Goal: Transaction & Acquisition: Download file/media

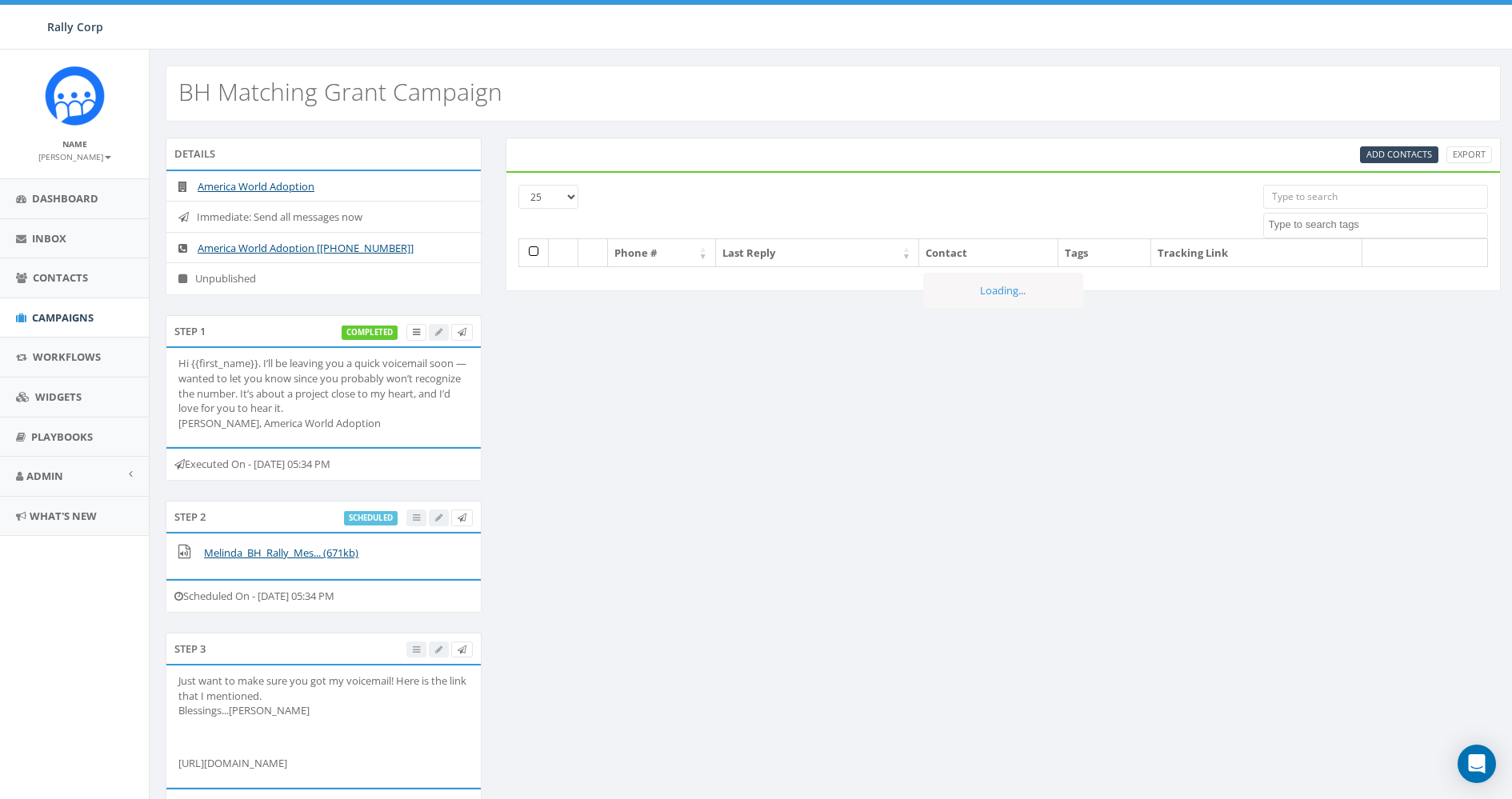
select select
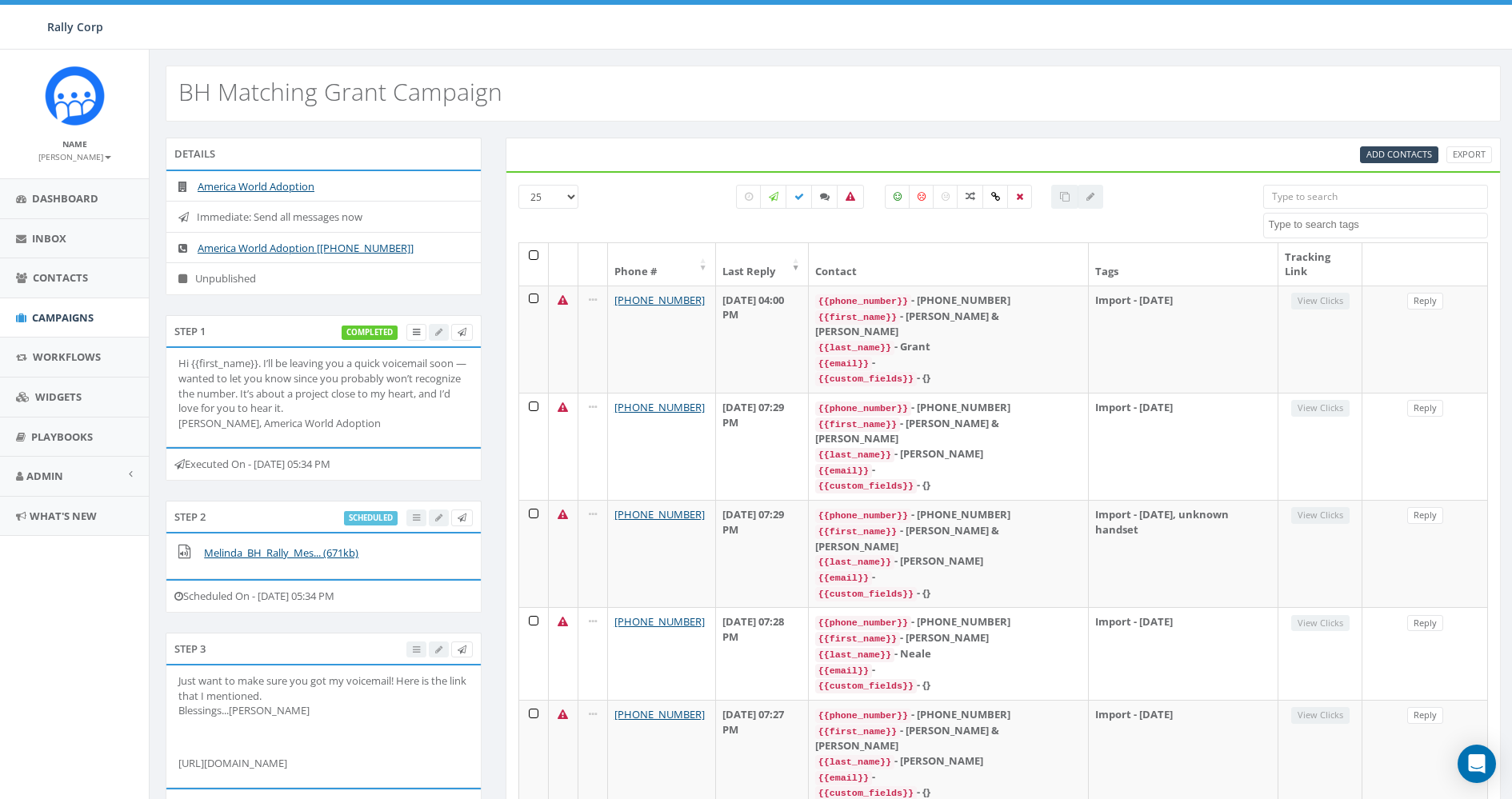
click at [1382, 186] on input "search" at bounding box center [1375, 197] width 225 height 24
paste input "[PHONE_NUMBER]"
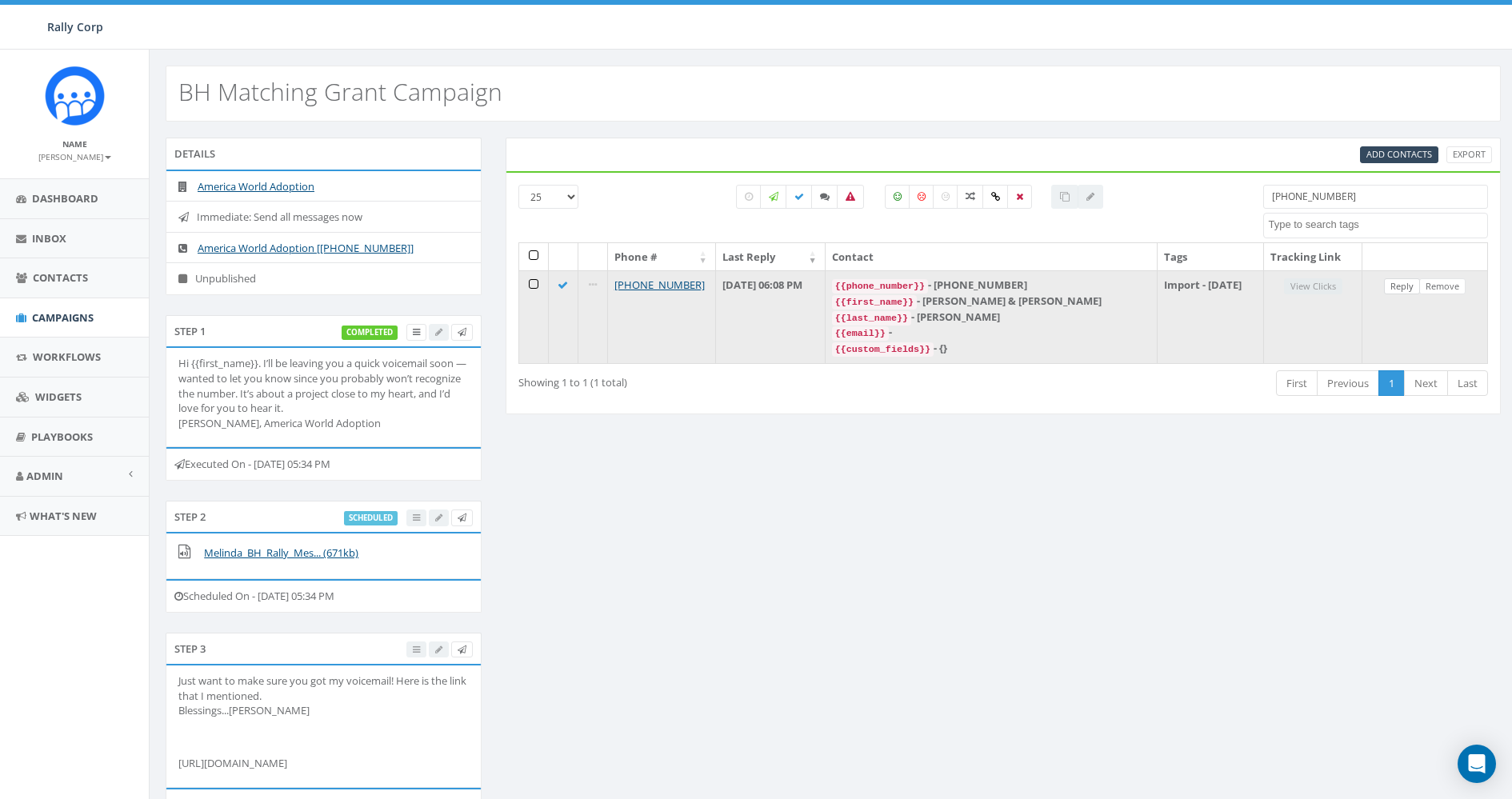
type input "[PHONE_NUMBER]"
click at [1406, 286] on link "Reply" at bounding box center [1402, 286] width 36 height 17
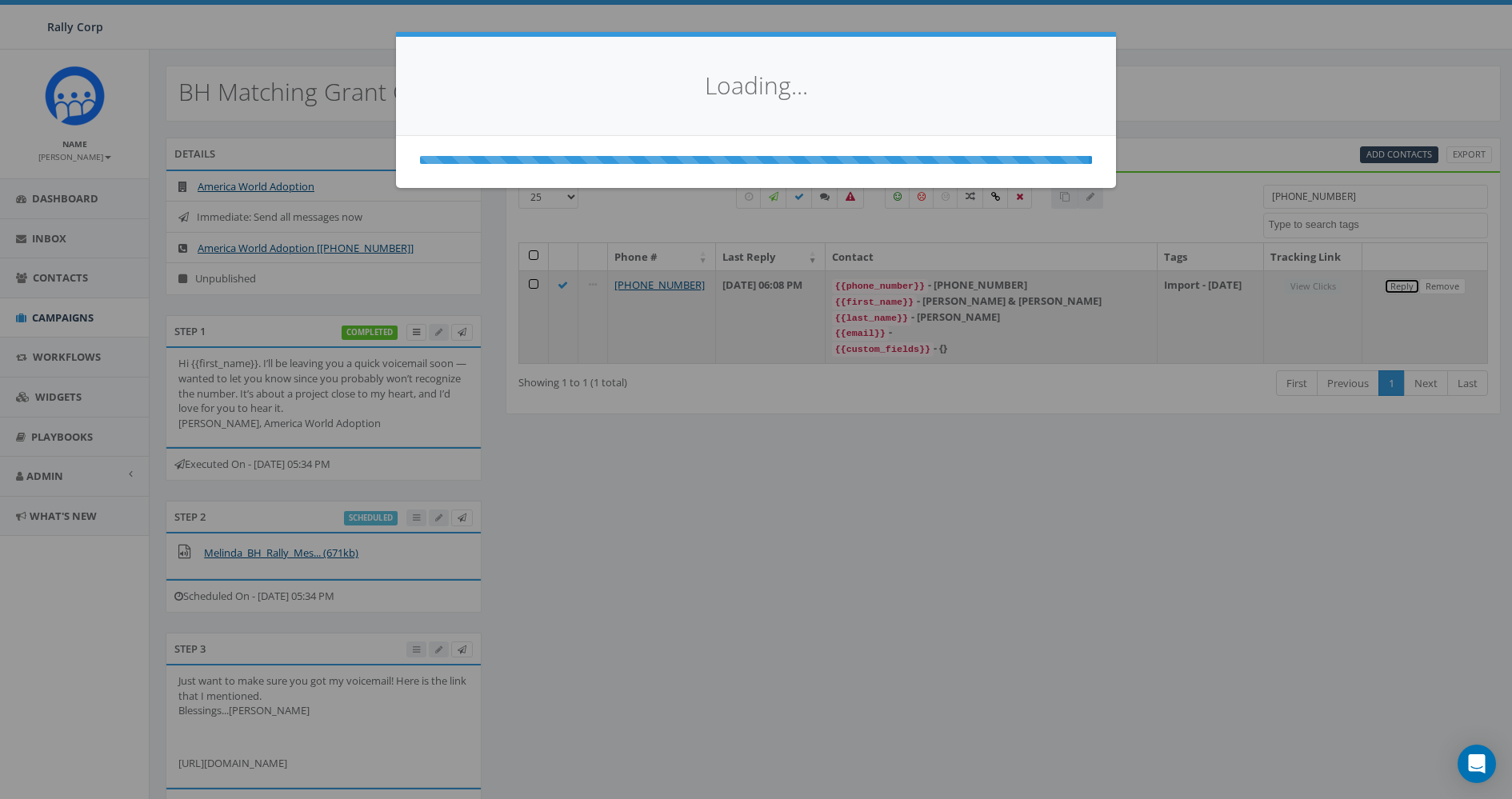
select select
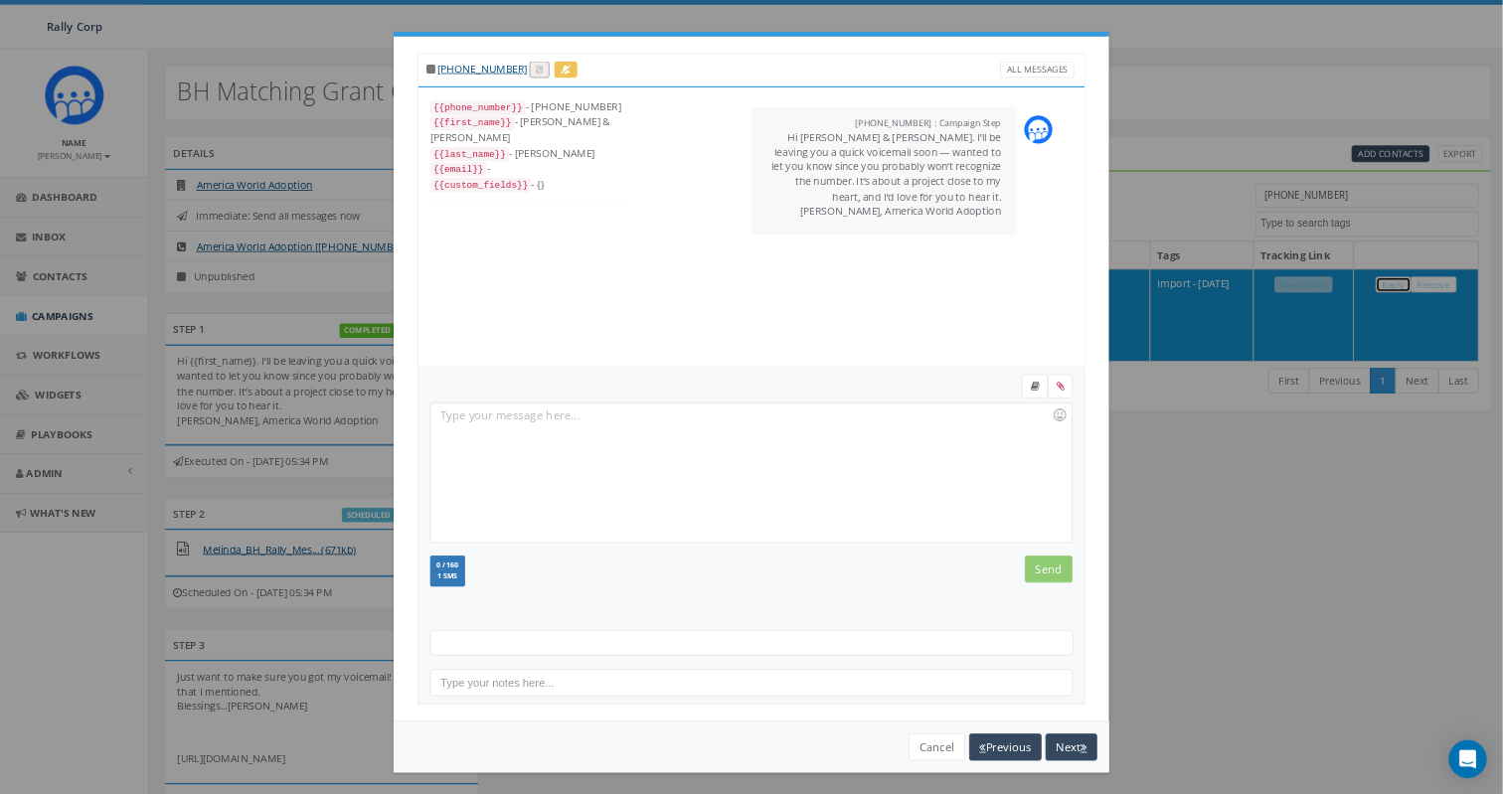
scroll to position [139, 0]
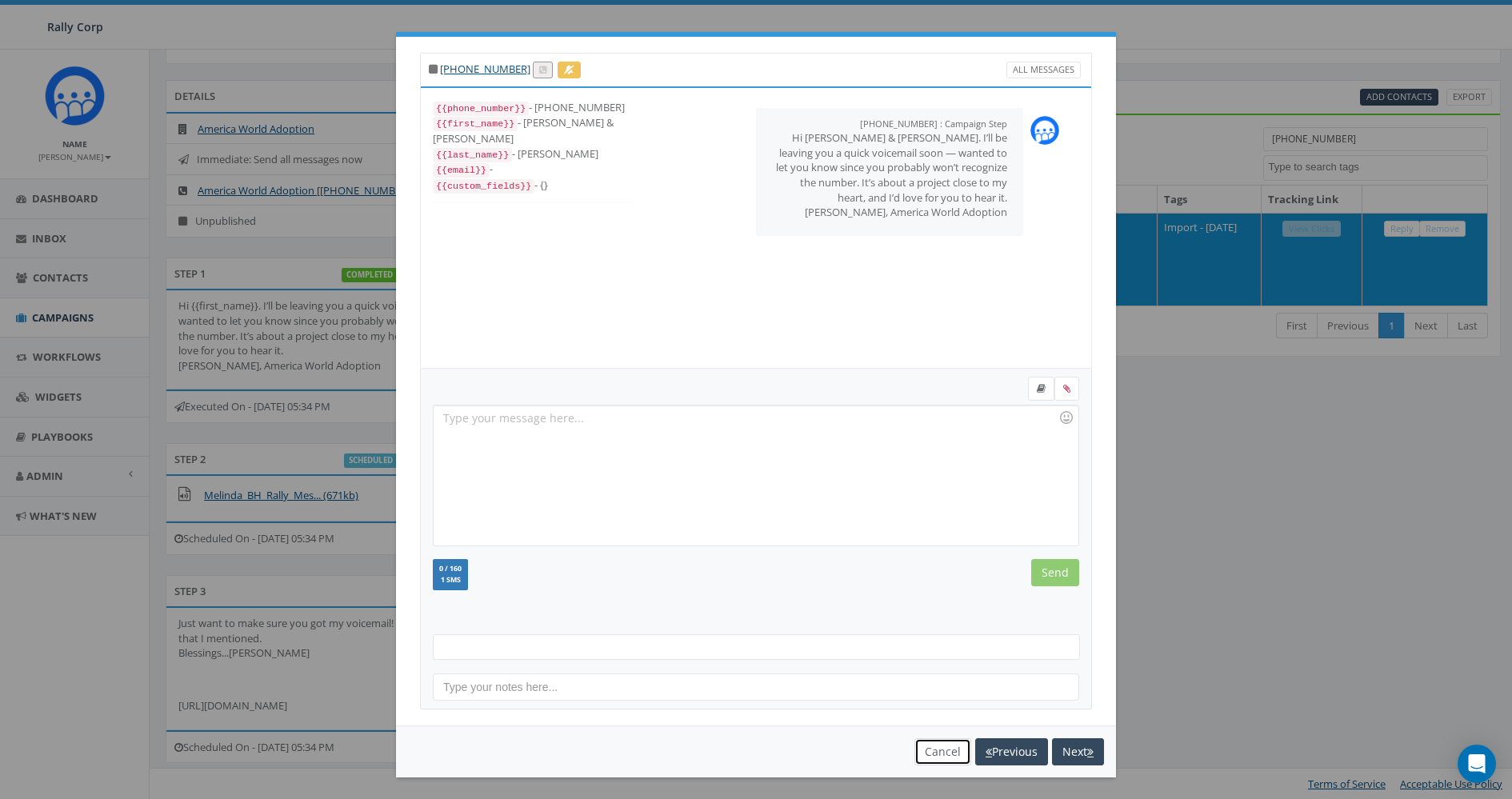
click at [939, 752] on button "Cancel" at bounding box center [943, 752] width 57 height 27
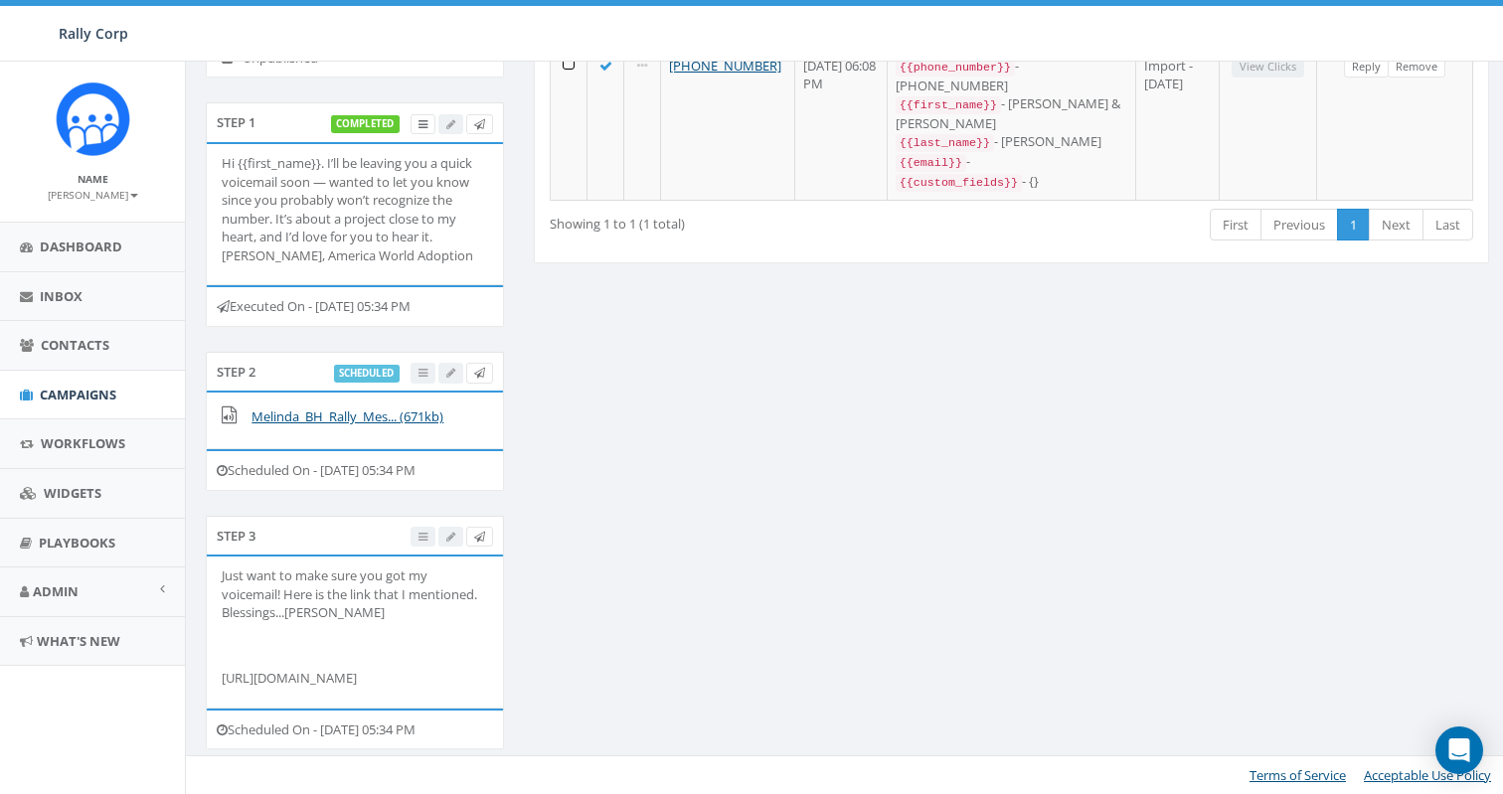
scroll to position [0, 0]
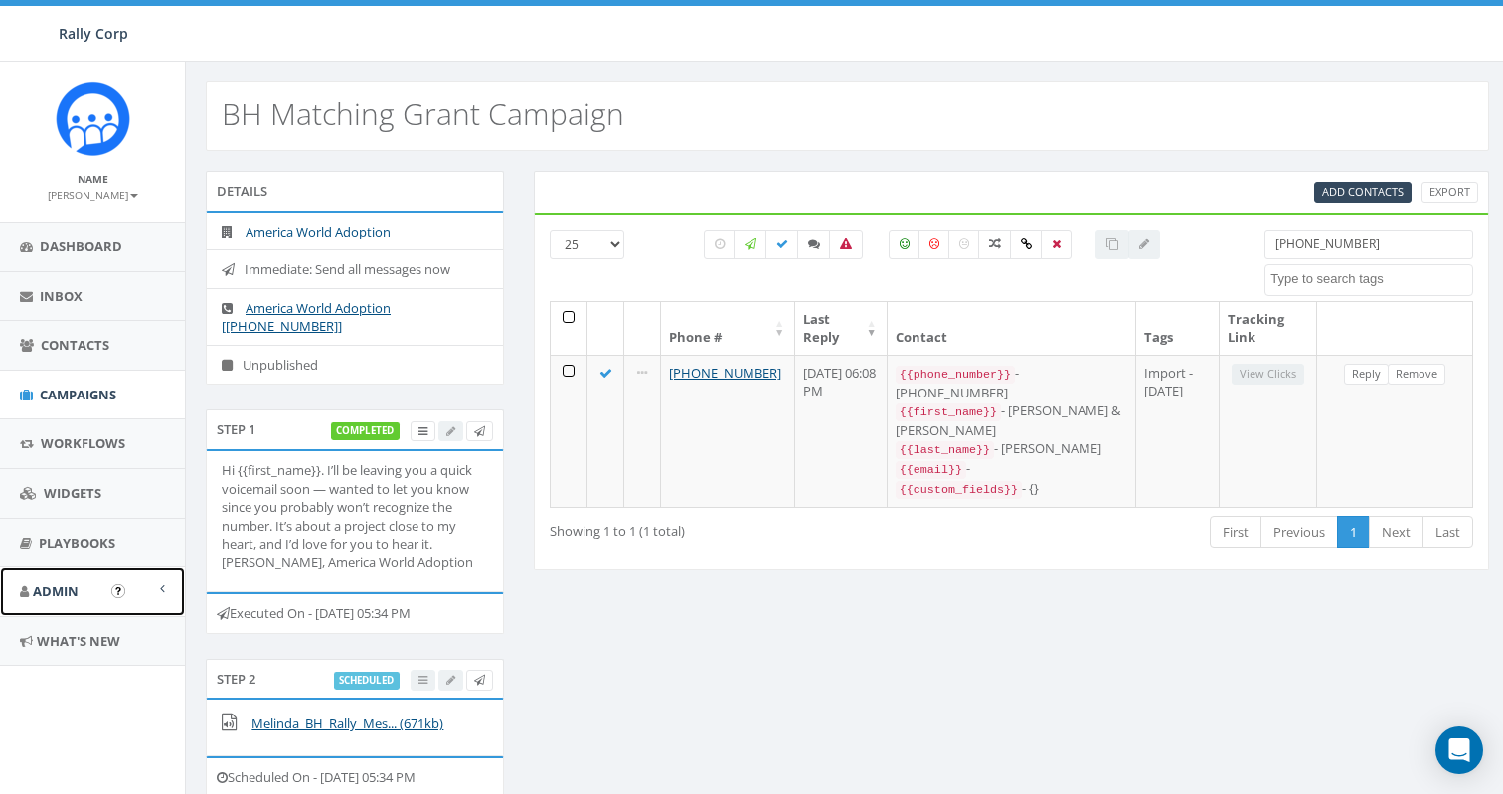
click at [58, 589] on span "Admin" at bounding box center [56, 591] width 46 height 18
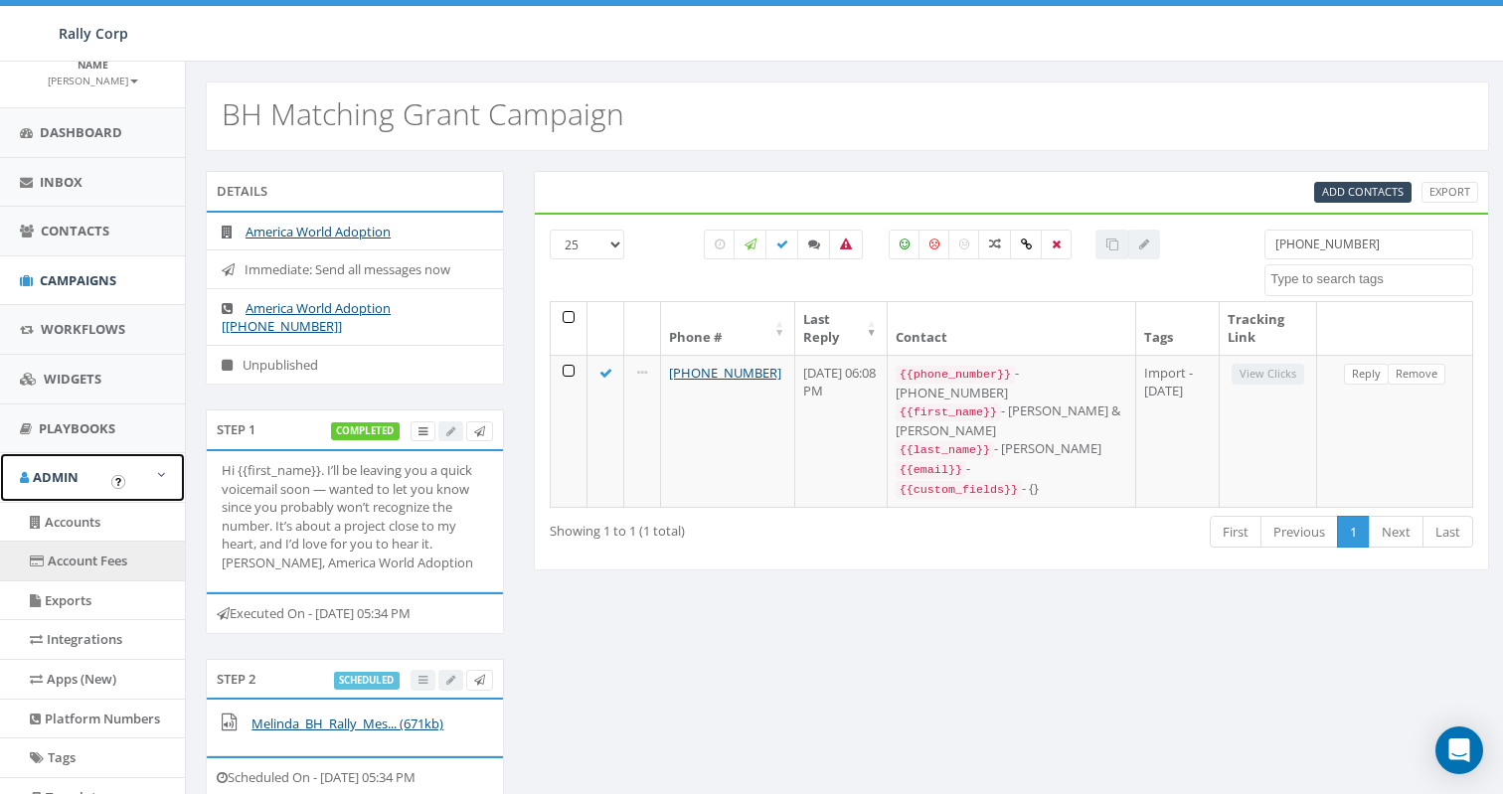
scroll to position [122, 0]
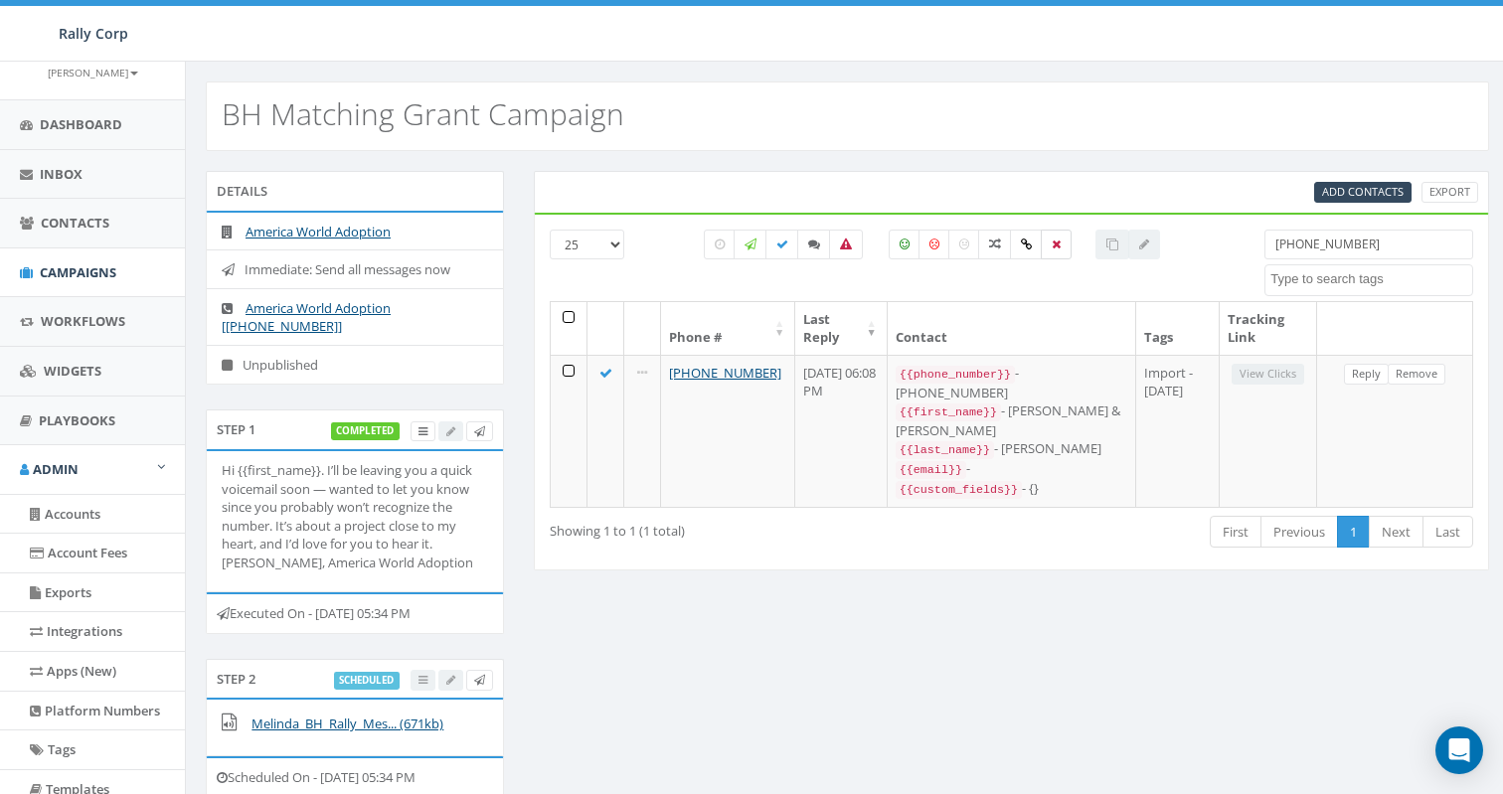
click at [1056, 234] on label at bounding box center [1056, 245] width 31 height 30
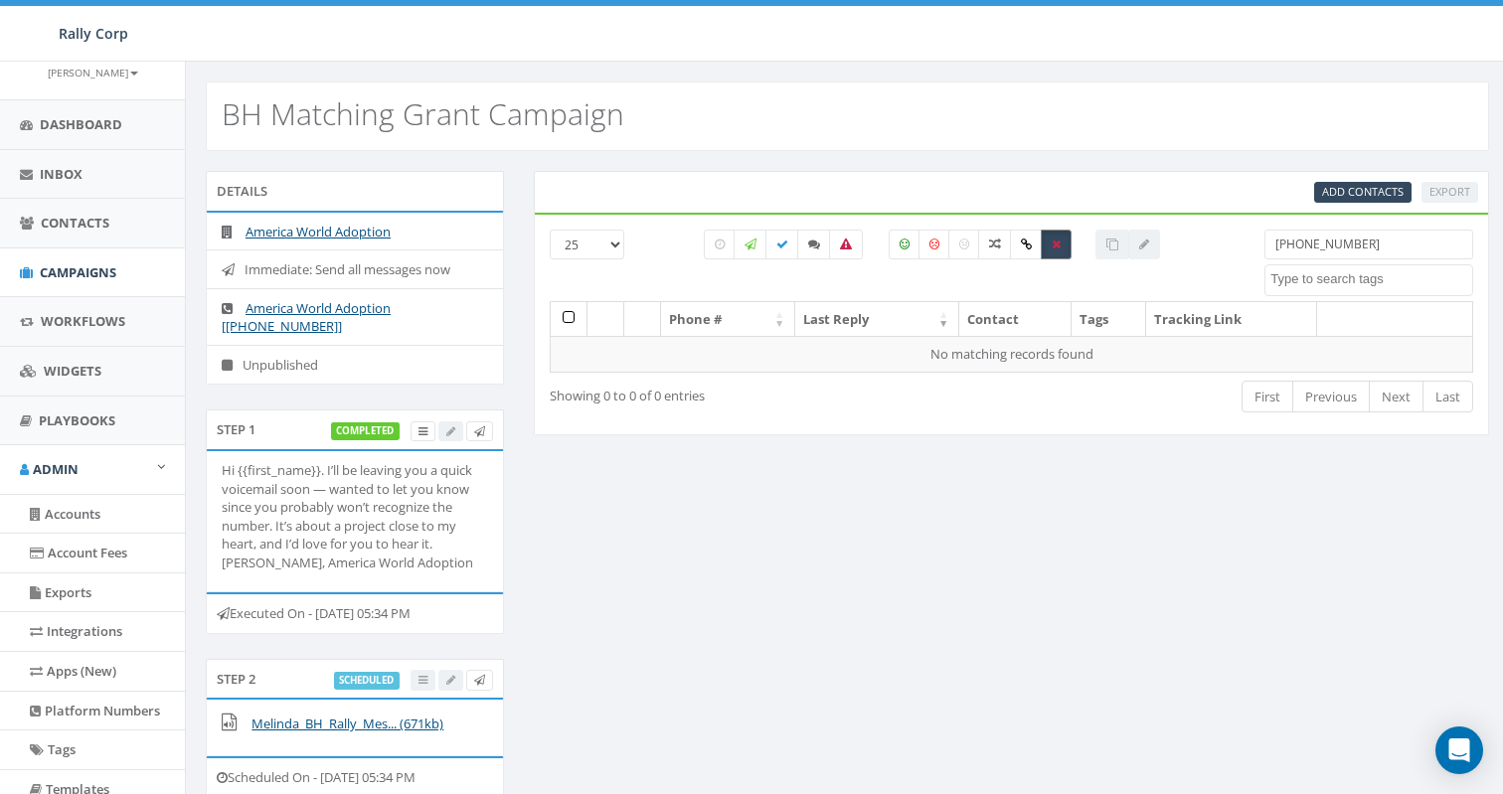
click at [1056, 234] on label at bounding box center [1056, 245] width 31 height 30
checkbox input "false"
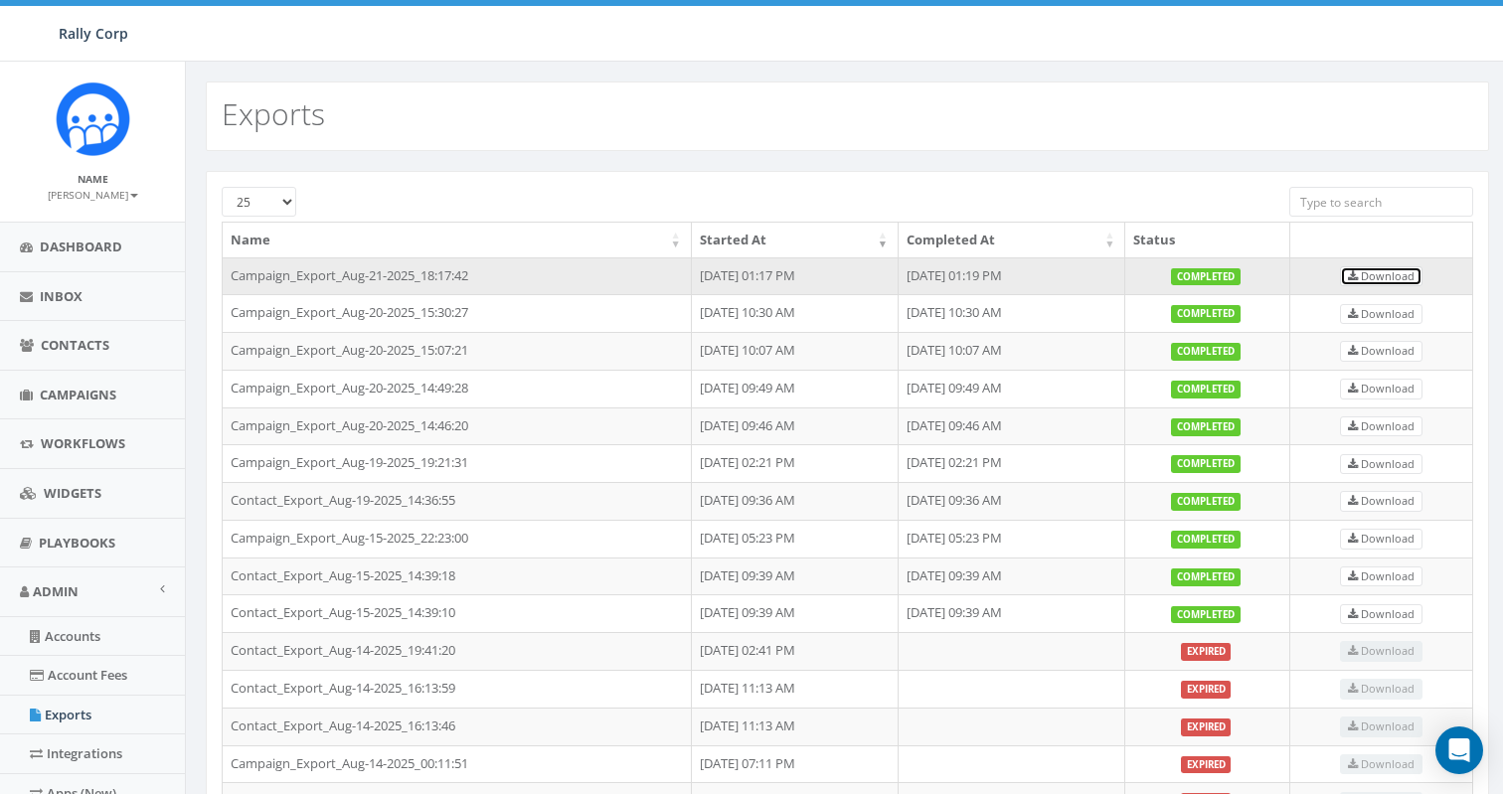
click at [1392, 272] on span "Download" at bounding box center [1381, 275] width 67 height 15
